Goal: Transaction & Acquisition: Purchase product/service

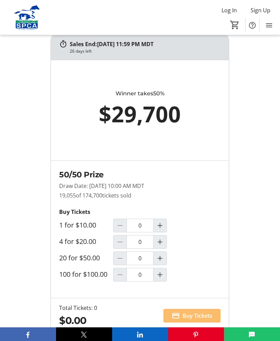
scroll to position [521, 0]
click at [161, 246] on mat-icon "Increment by one" at bounding box center [160, 242] width 8 height 8
type input "1"
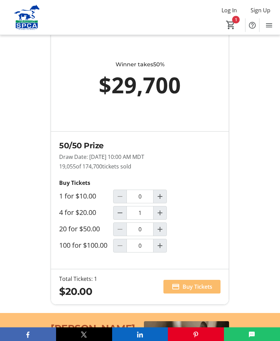
scroll to position [550, 0]
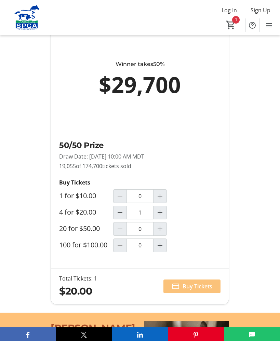
click at [192, 291] on span "Buy Tickets" at bounding box center [198, 287] width 30 height 8
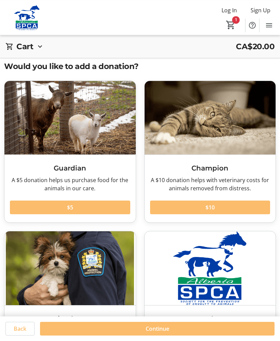
scroll to position [3, 0]
click at [211, 205] on span "$10" at bounding box center [210, 208] width 9 height 8
click at [162, 333] on span "Continue" at bounding box center [158, 329] width 24 height 8
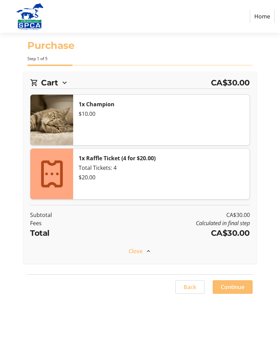
select select "CA"
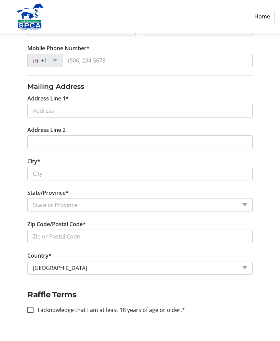
scroll to position [200, 0]
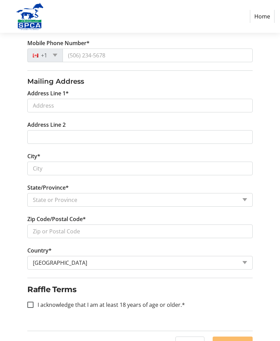
click at [2, 264] on div "Log In to Your Account (Optional) Or continue below to checkout as a guest. Log…" at bounding box center [140, 113] width 280 height 426
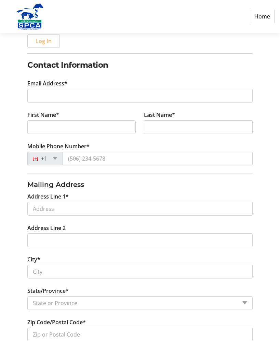
scroll to position [0, 0]
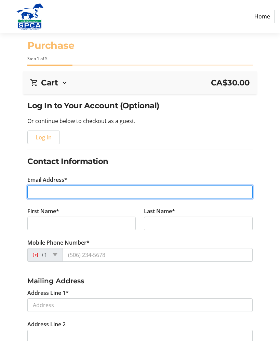
click at [67, 190] on input "Email Address*" at bounding box center [139, 192] width 225 height 14
type input "[EMAIL_ADDRESS][PERSON_NAME][DOMAIN_NAME]"
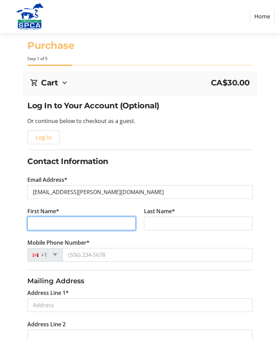
click at [72, 219] on input "First Name*" at bounding box center [81, 224] width 108 height 14
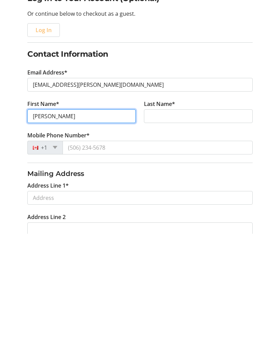
type input "[PERSON_NAME]"
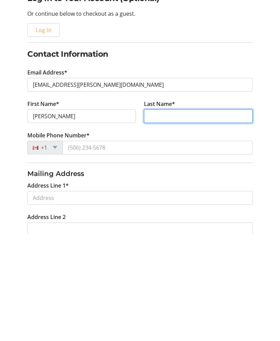
click at [171, 217] on input "Last Name*" at bounding box center [198, 224] width 108 height 14
type input "[PERSON_NAME]"
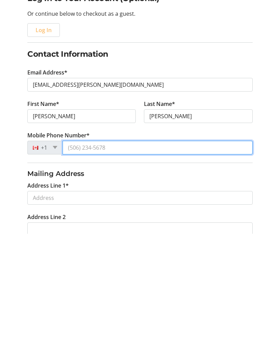
click at [110, 248] on input "Mobile Phone Number*" at bounding box center [158, 255] width 190 height 14
type input "9"
type input "[PHONE_NUMBER]"
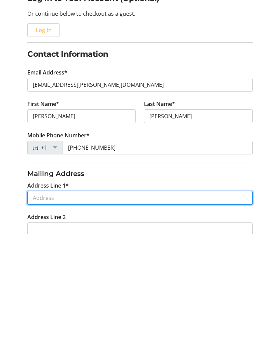
click at [95, 299] on input "Address Line 1*" at bounding box center [139, 306] width 225 height 14
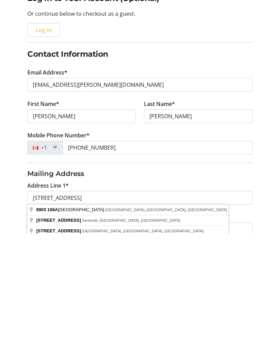
scroll to position [107, 0]
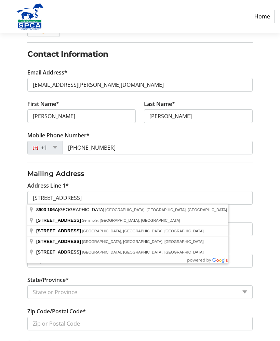
type input "[STREET_ADDRESS]"
type input "[GEOGRAPHIC_DATA]"
select select "AB"
type input "T5H 3Y7"
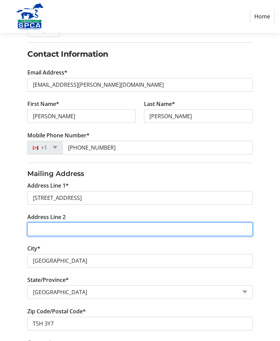
click at [60, 229] on input "Address Line 2" at bounding box center [139, 230] width 225 height 14
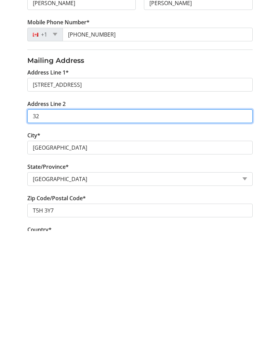
type input "3"
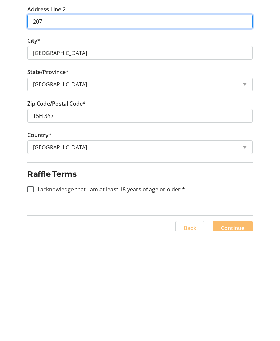
scroll to position [214, 0]
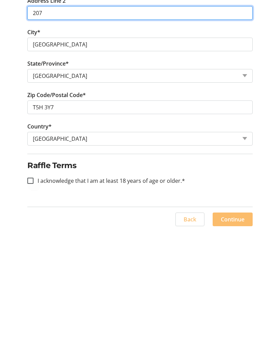
type input "207"
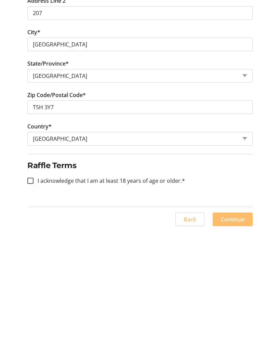
click at [35, 283] on div at bounding box center [30, 291] width 16 height 16
checkbox input "true"
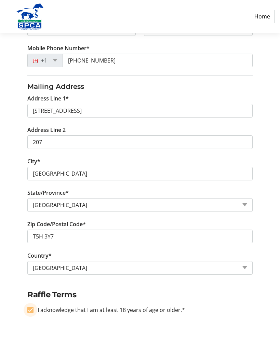
scroll to position [195, 0]
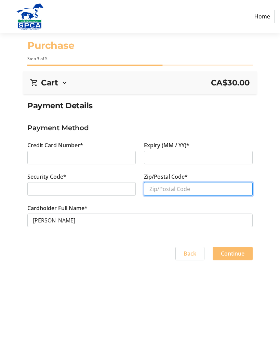
click at [165, 190] on input "Zip/Postal Code*" at bounding box center [198, 189] width 108 height 14
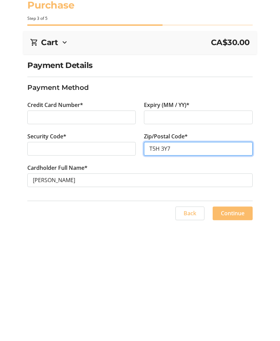
type input "T5H 3Y7"
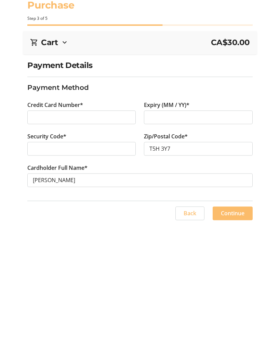
click at [234, 250] on span "Continue" at bounding box center [233, 254] width 24 height 8
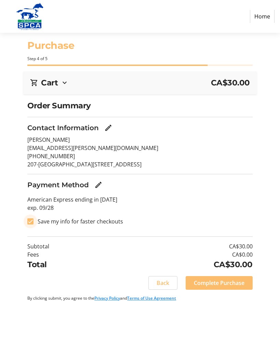
click at [32, 221] on input "Save my info for faster checkouts" at bounding box center [30, 222] width 6 height 6
checkbox input "false"
click at [219, 281] on span "Complete Purchase" at bounding box center [219, 283] width 51 height 8
